Goal: Task Accomplishment & Management: Use online tool/utility

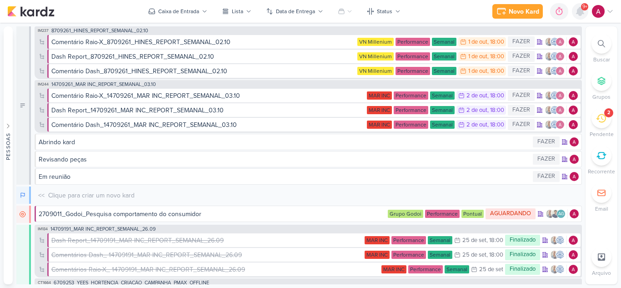
click at [580, 13] on icon at bounding box center [580, 11] width 7 height 8
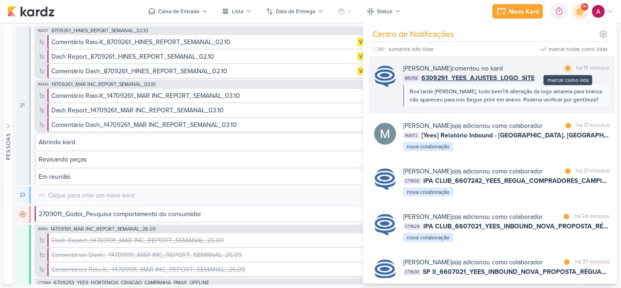
click at [565, 66] on div at bounding box center [567, 68] width 5 height 5
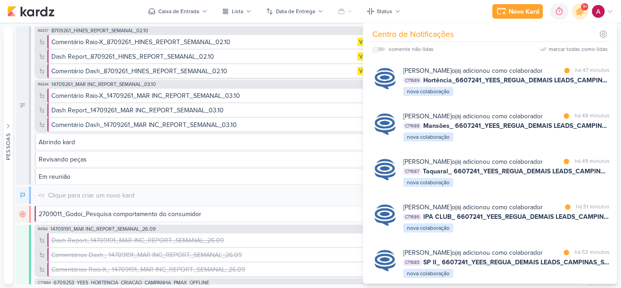
scroll to position [273, 0]
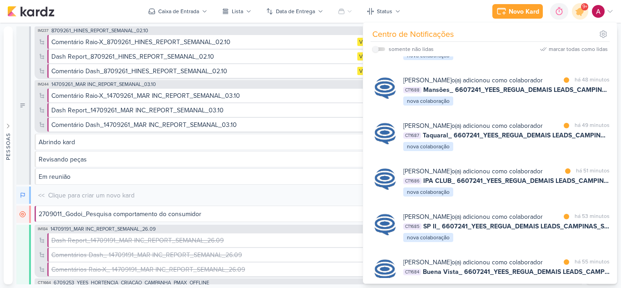
click at [570, 48] on div "marcar todas como lidas" at bounding box center [578, 49] width 59 height 8
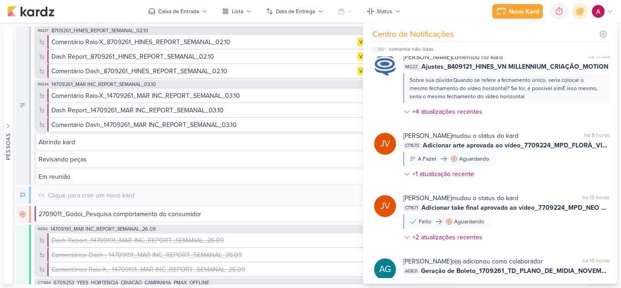
scroll to position [709, 0]
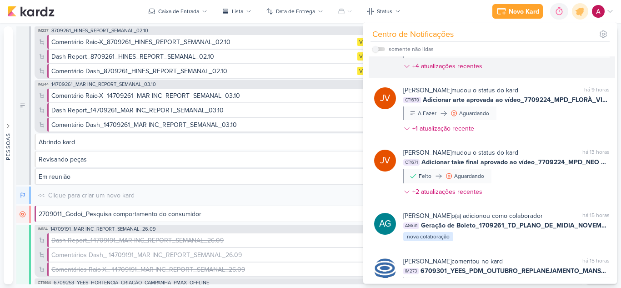
click at [493, 26] on span "Ajustes_8409121_HINES_VN MILLENNIUM_CRIAÇÃO_MOTION" at bounding box center [515, 21] width 187 height 10
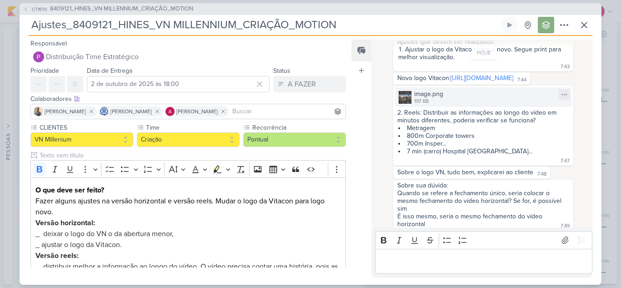
scroll to position [288, 0]
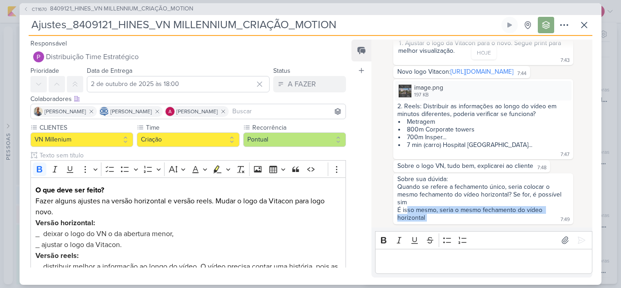
drag, startPoint x: 406, startPoint y: 211, endPoint x: 508, endPoint y: 220, distance: 102.3
click at [508, 220] on div "Sobre sua dúvida: Quando se refere a fechamento único, seria colocar o mesmo fe…" at bounding box center [483, 198] width 177 height 47
click at [378, 198] on div "[DATE] [PERSON_NAME] criou este kard 16:39 [DATE] JV" at bounding box center [482, 133] width 220 height 187
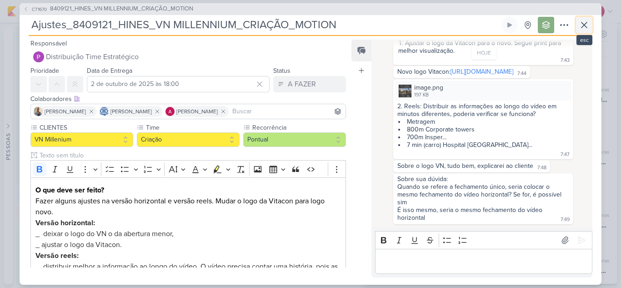
click at [581, 23] on icon at bounding box center [584, 25] width 11 height 11
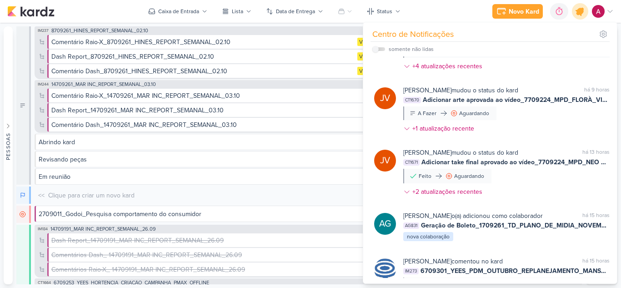
click at [579, 11] on icon at bounding box center [580, 11] width 11 height 11
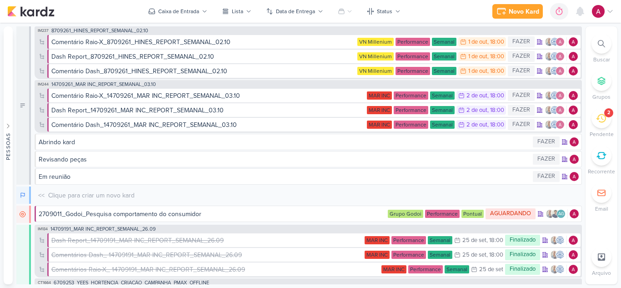
click at [199, 19] on div "Novo Kard Ctrl + k 0h0m Sessão desligada... Hoje 0h0m Semana 0h0m Mês 0h0m" at bounding box center [310, 11] width 607 height 23
click at [197, 12] on div "Caixa de Entrada" at bounding box center [178, 11] width 41 height 8
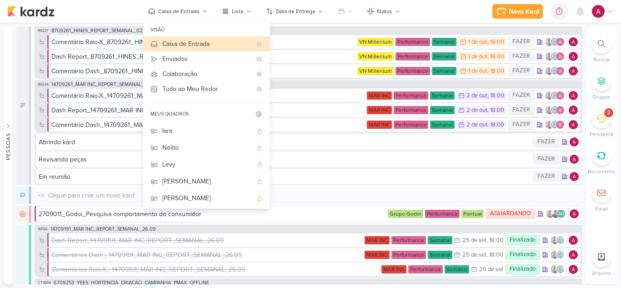
click at [429, 6] on div "Novo Kard Ctrl + k 0h0m Sessão desligada... Hoje 0h0m Semana 0h0m Mês 0h0m" at bounding box center [310, 11] width 607 height 23
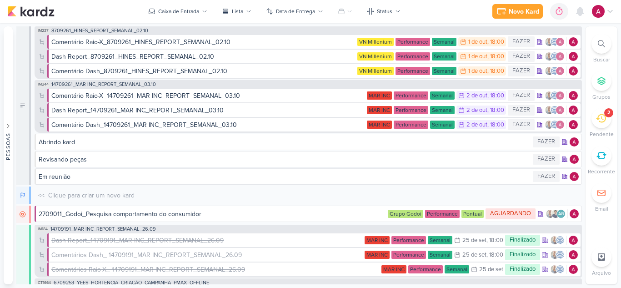
click at [121, 32] on span "8709261_HINES_REPORT_SEMANAL_02.10" at bounding box center [99, 30] width 97 height 5
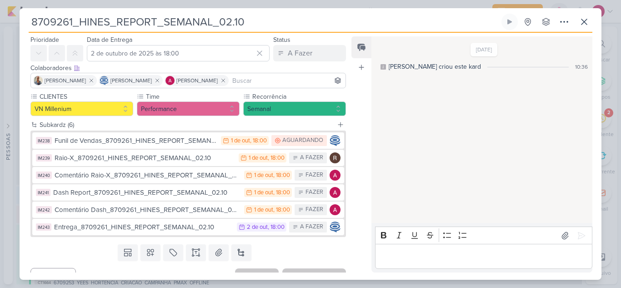
scroll to position [43, 0]
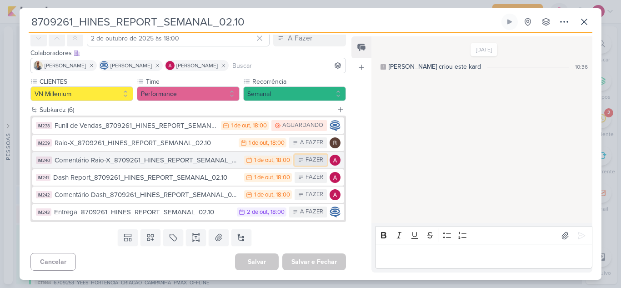
click at [307, 161] on div "FAZER" at bounding box center [315, 160] width 18 height 9
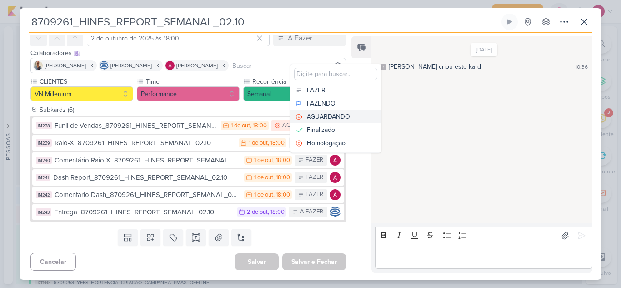
click at [332, 116] on div "AGUARDANDO" at bounding box center [328, 117] width 43 height 10
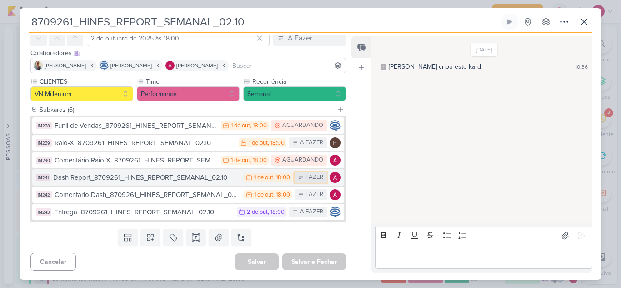
click at [310, 178] on div "FAZER" at bounding box center [315, 177] width 18 height 9
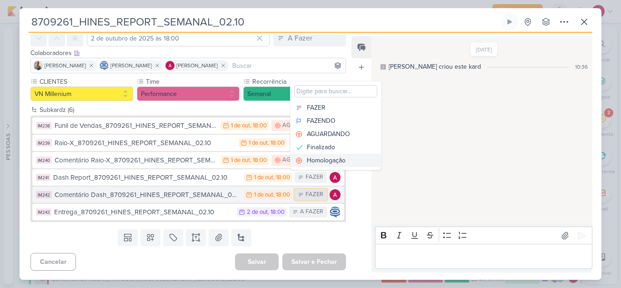
click at [306, 195] on div "FAZER" at bounding box center [315, 194] width 18 height 9
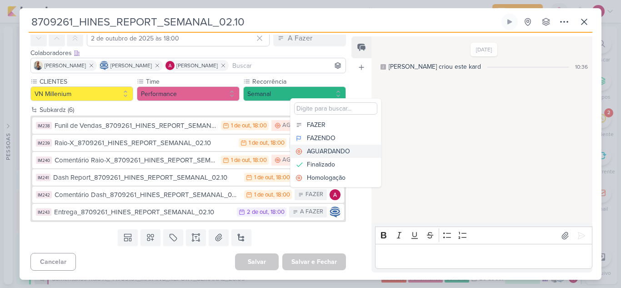
click at [345, 151] on div "AGUARDANDO" at bounding box center [328, 151] width 43 height 10
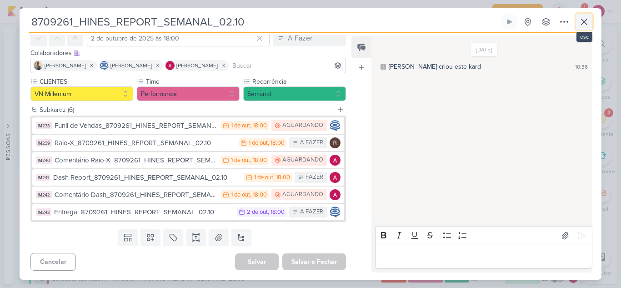
click at [582, 25] on icon at bounding box center [584, 21] width 11 height 11
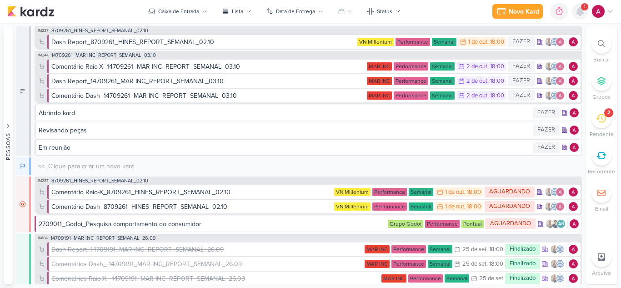
click at [582, 15] on icon at bounding box center [580, 11] width 7 height 8
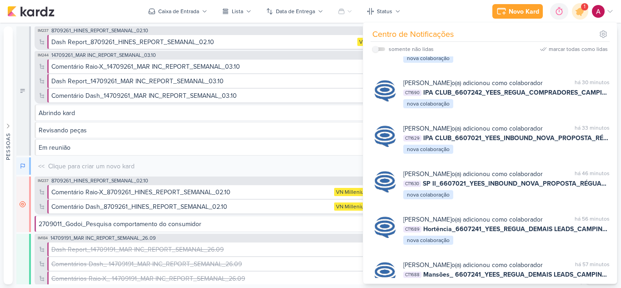
scroll to position [0, 0]
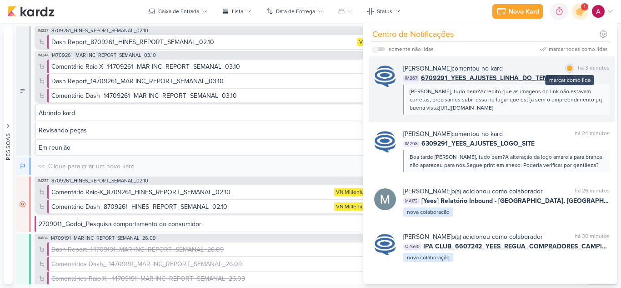
click at [567, 69] on div at bounding box center [569, 68] width 5 height 5
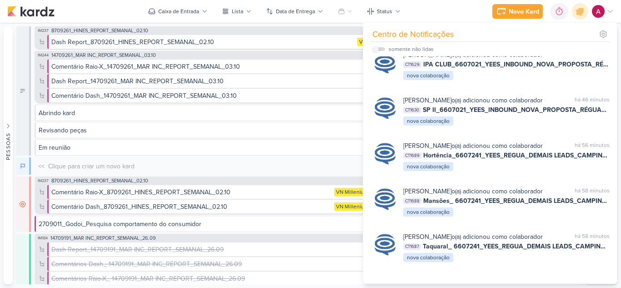
scroll to position [455, 0]
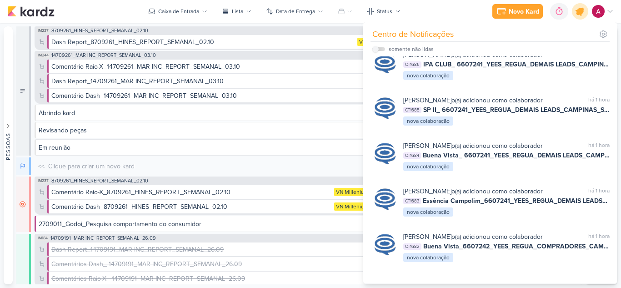
click at [577, 14] on icon at bounding box center [580, 11] width 11 height 11
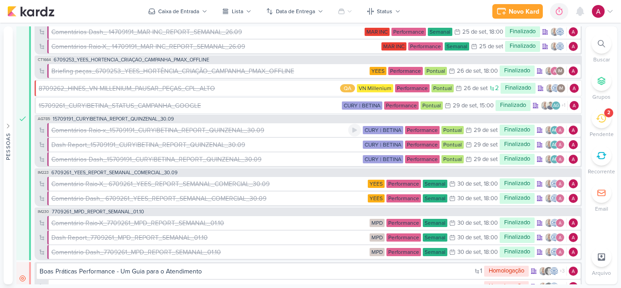
scroll to position [271, 0]
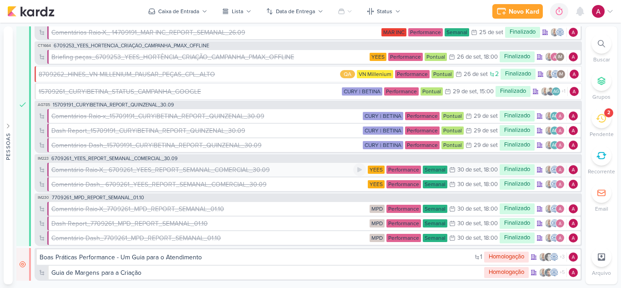
click at [193, 170] on div "Comentário Raio-X_ 6709261_YEES_REPORT_SEMANAL_COMERCIAL_30.09" at bounding box center [160, 170] width 218 height 10
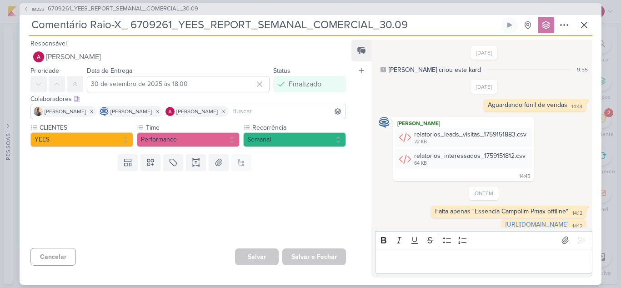
scroll to position [15, 0]
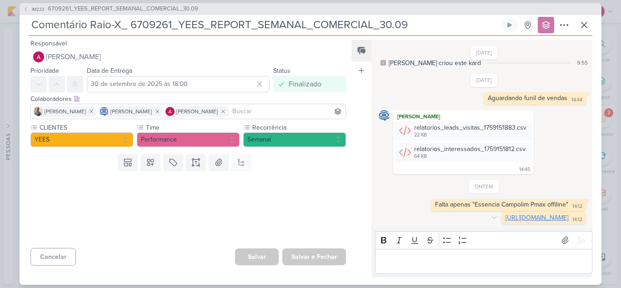
click at [506, 215] on link "[URL][DOMAIN_NAME]" at bounding box center [537, 218] width 63 height 8
